Goal: Information Seeking & Learning: Learn about a topic

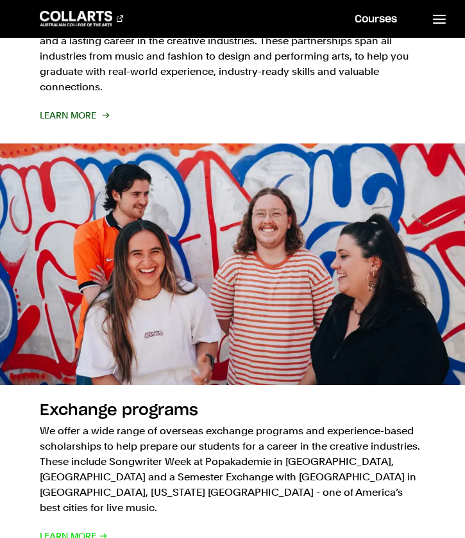
scroll to position [1964, 0]
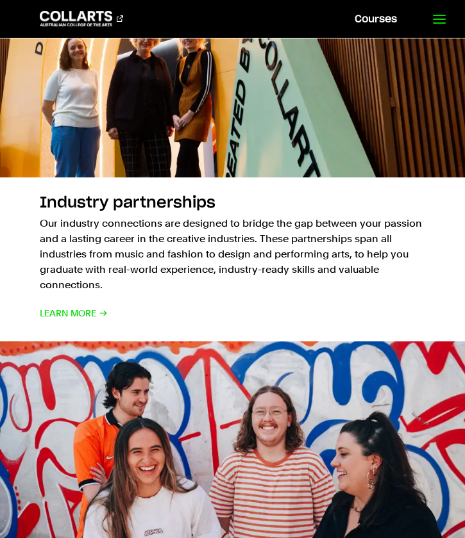
click at [444, 23] on line at bounding box center [439, 23] width 12 height 0
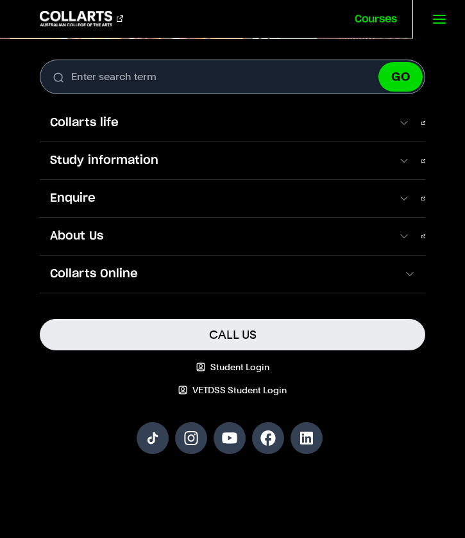
click at [396, 11] on link "Courses" at bounding box center [375, 19] width 73 height 38
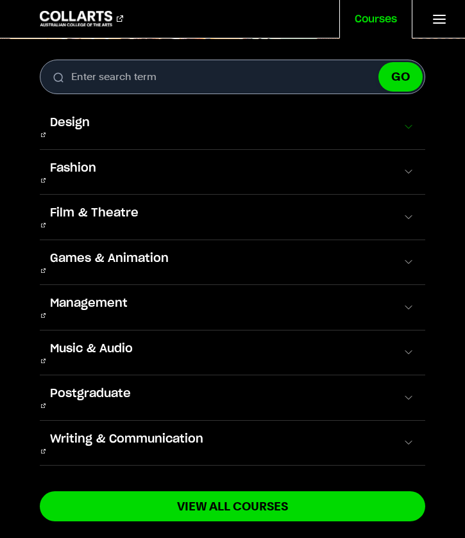
click at [414, 123] on span at bounding box center [408, 126] width 13 height 13
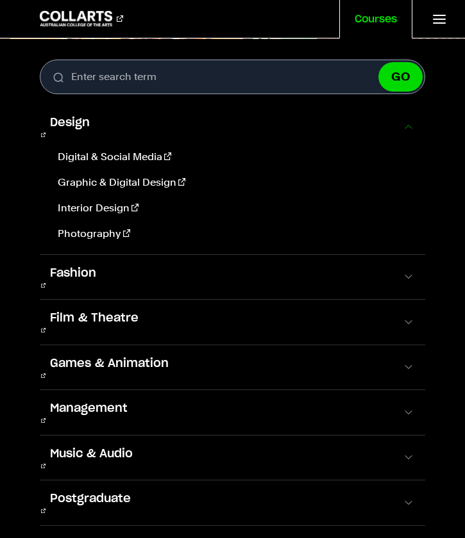
click at [414, 123] on span at bounding box center [408, 126] width 13 height 13
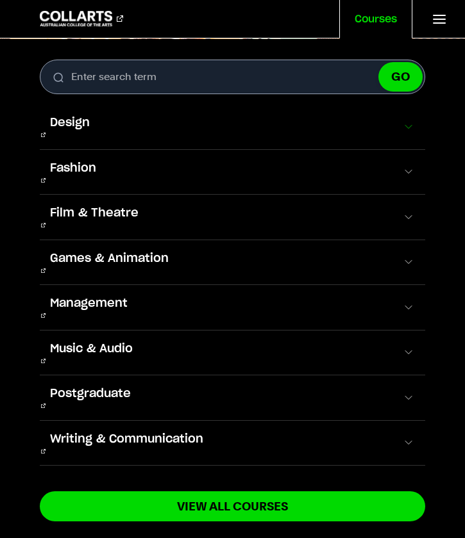
click at [414, 123] on span at bounding box center [408, 126] width 13 height 13
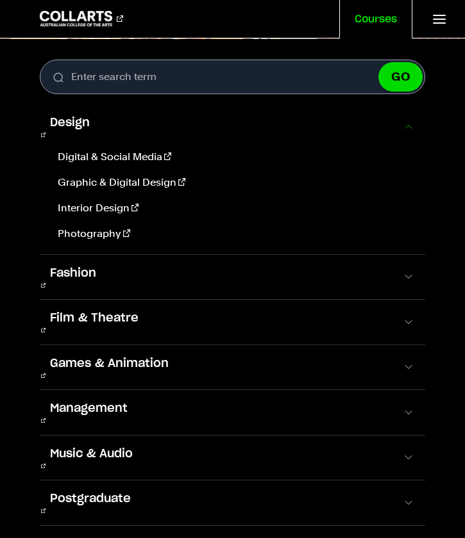
click at [414, 123] on span at bounding box center [408, 126] width 13 height 13
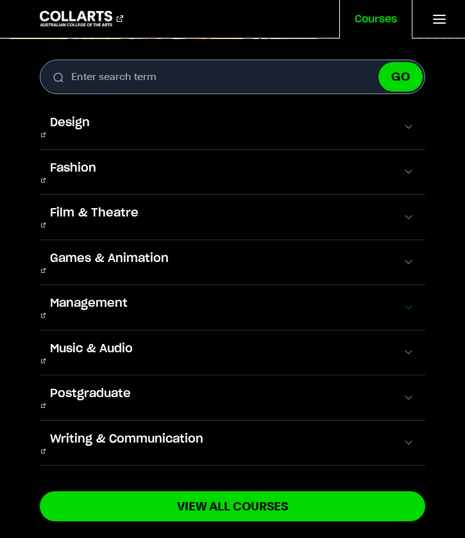
click at [412, 301] on span at bounding box center [408, 307] width 13 height 13
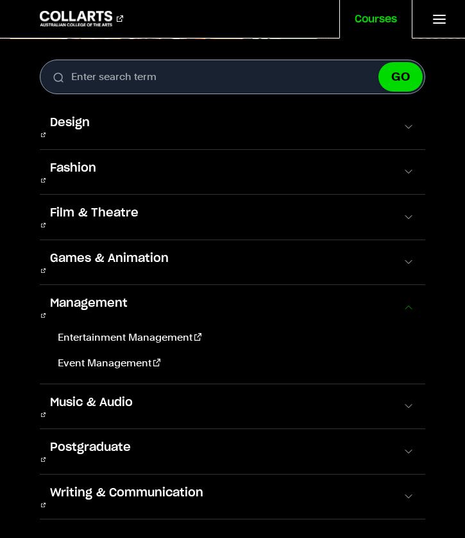
scroll to position [6, 0]
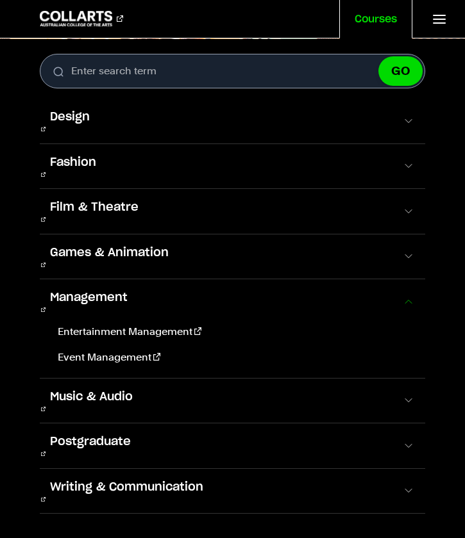
click at [402, 279] on button "Management" at bounding box center [233, 301] width 386 height 45
click at [418, 279] on button "Management" at bounding box center [233, 301] width 386 height 45
click at [415, 279] on button "Management" at bounding box center [233, 301] width 386 height 45
click at [407, 295] on span at bounding box center [408, 301] width 13 height 13
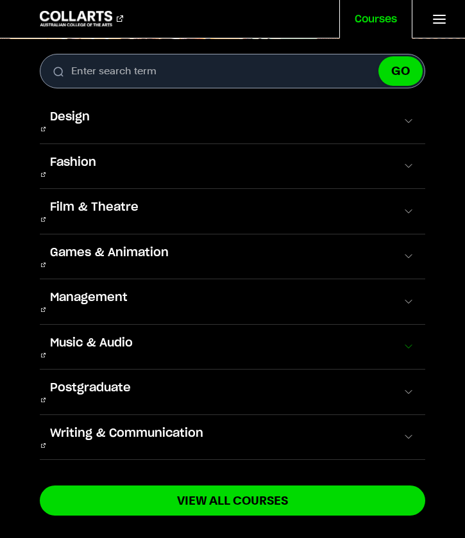
click at [403, 325] on button "Music & Audio" at bounding box center [233, 347] width 386 height 45
click at [404, 340] on span at bounding box center [408, 346] width 13 height 13
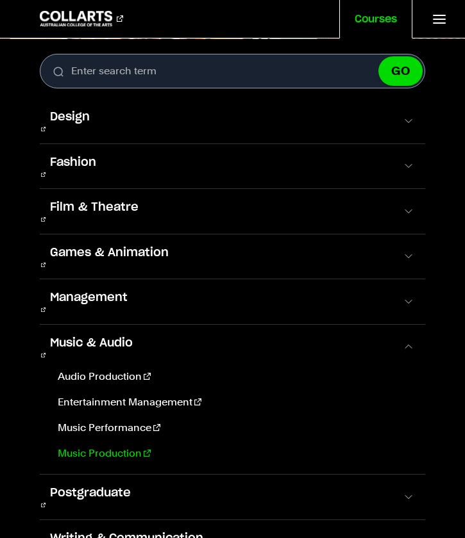
click at [120, 446] on link "Music Production" at bounding box center [234, 453] width 363 height 15
click at [136, 395] on link "Entertainment Management" at bounding box center [234, 402] width 363 height 15
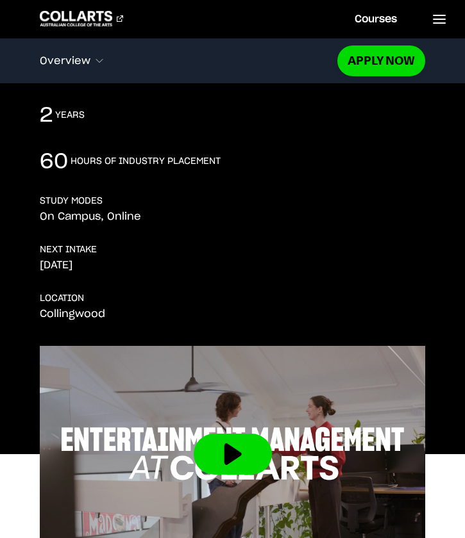
scroll to position [324, 0]
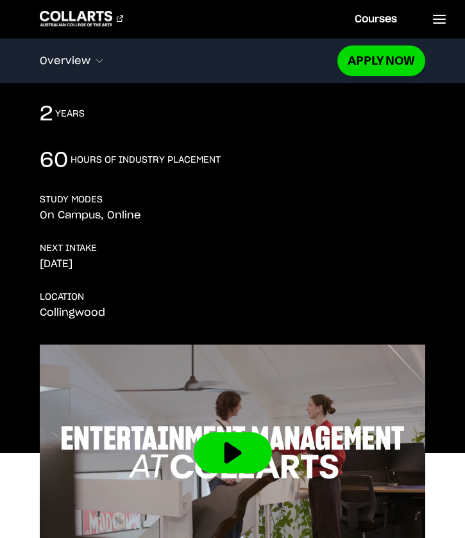
click at [128, 127] on div "2 years" at bounding box center [233, 114] width 386 height 26
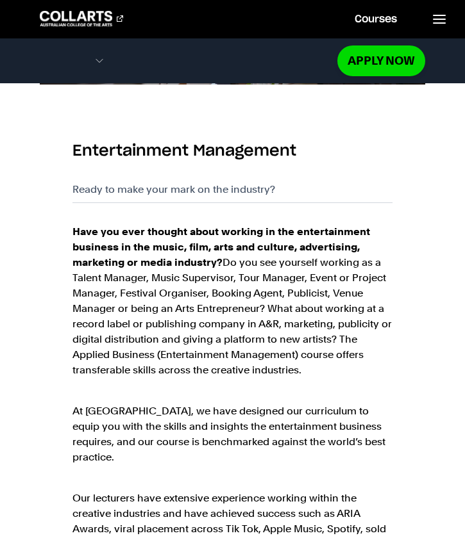
scroll to position [1872, 0]
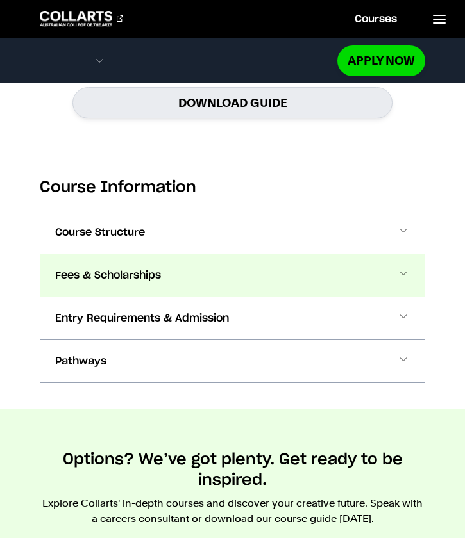
click at [408, 267] on span at bounding box center [403, 275] width 13 height 17
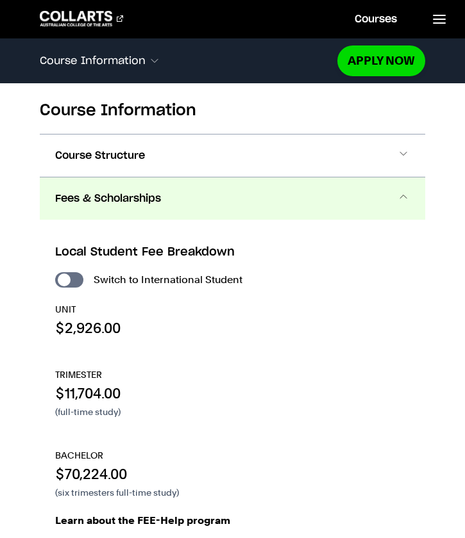
scroll to position [1940, 0]
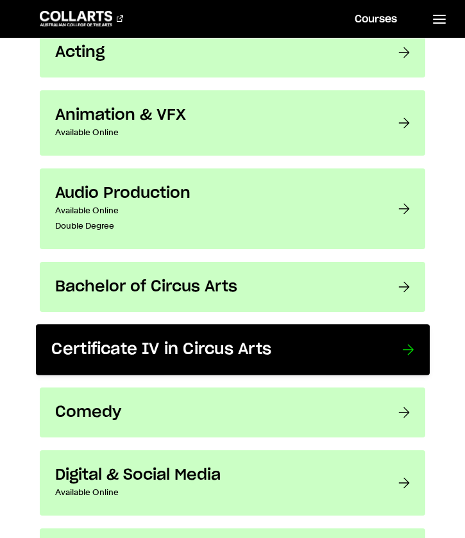
scroll to position [607, 0]
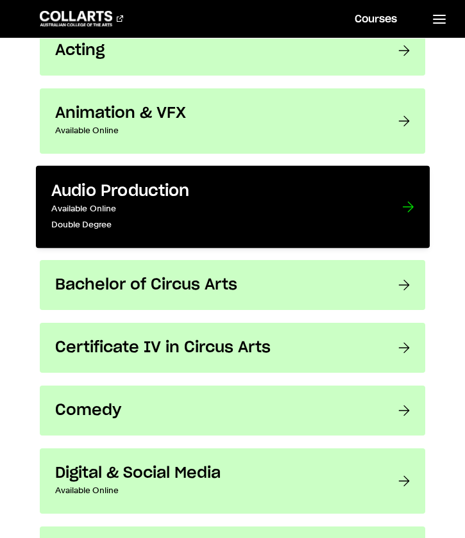
click at [225, 203] on p "Available Online" at bounding box center [213, 208] width 324 height 15
click at [411, 204] on div at bounding box center [408, 207] width 12 height 51
click at [409, 203] on div at bounding box center [408, 207] width 12 height 51
click at [317, 199] on h3 "Audio Production" at bounding box center [213, 192] width 324 height 20
click at [404, 208] on div at bounding box center [408, 207] width 12 height 51
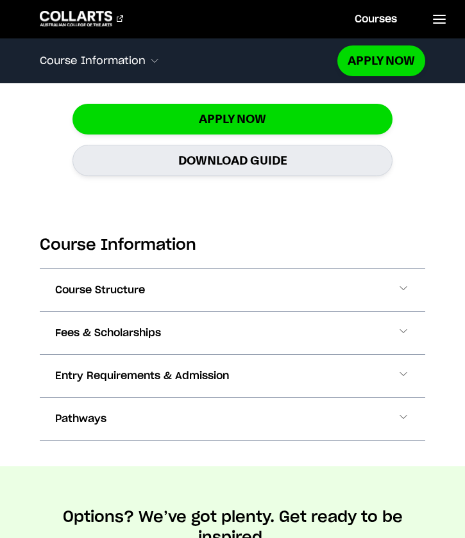
scroll to position [1242, 0]
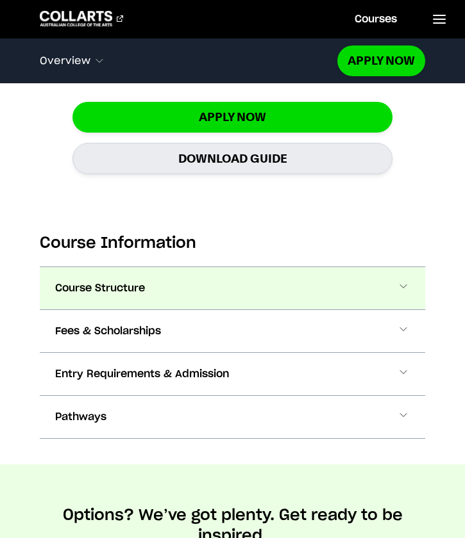
click at [172, 307] on button "Course Structure" at bounding box center [233, 288] width 386 height 42
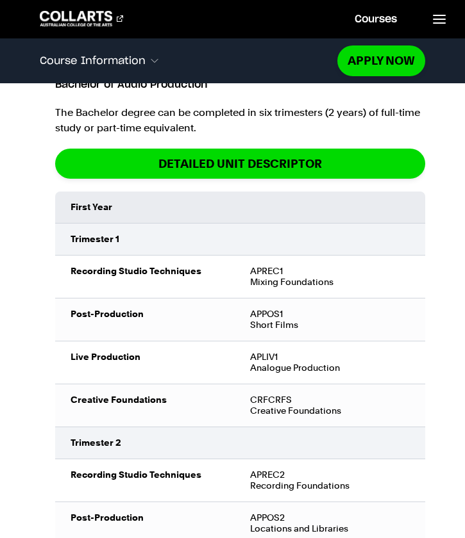
scroll to position [1490, 0]
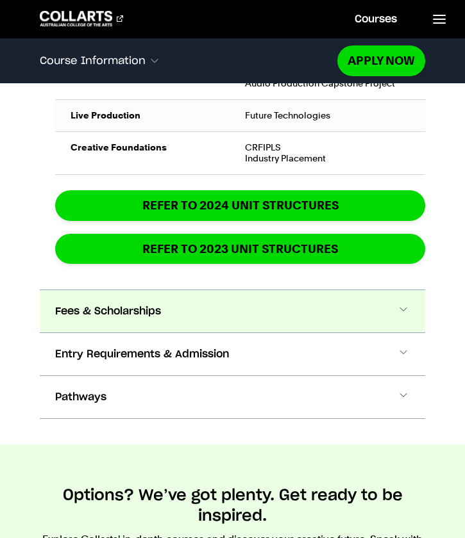
click at [174, 314] on button "Fees & Scholarships" at bounding box center [233, 311] width 386 height 42
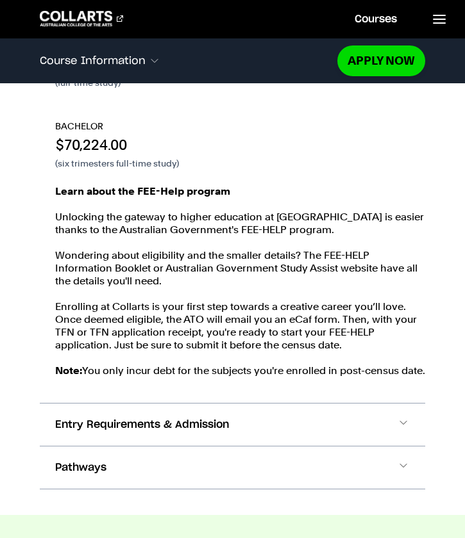
scroll to position [3218, 0]
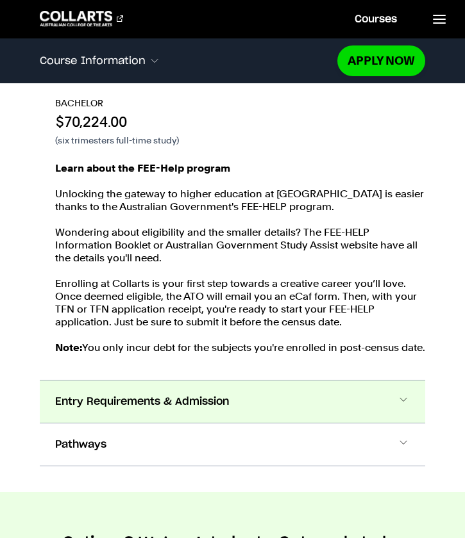
click at [189, 409] on span "Entry Requirements & Admission" at bounding box center [142, 401] width 174 height 15
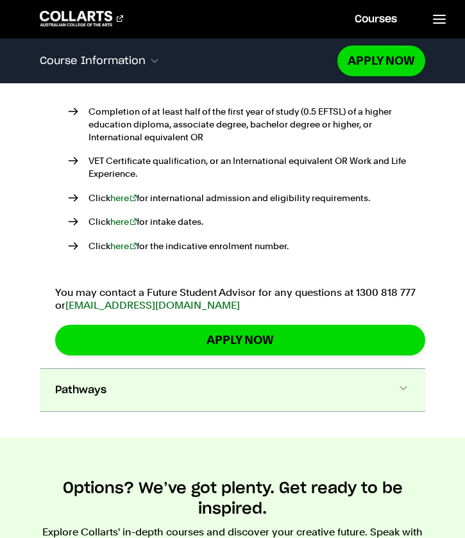
click at [190, 411] on button "Pathways" at bounding box center [233, 390] width 386 height 42
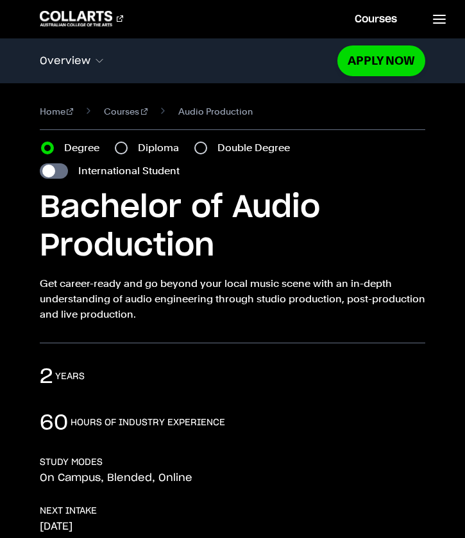
scroll to position [0, 0]
